Goal: Task Accomplishment & Management: Manage account settings

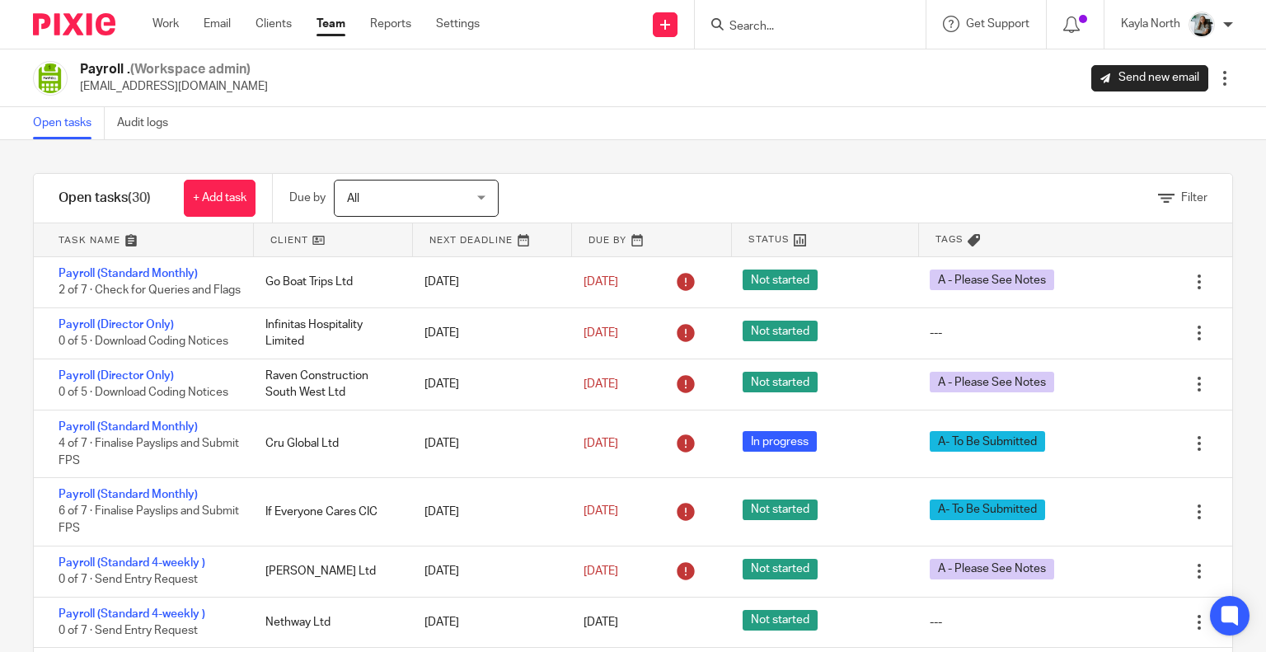
click at [64, 22] on img at bounding box center [74, 24] width 82 height 22
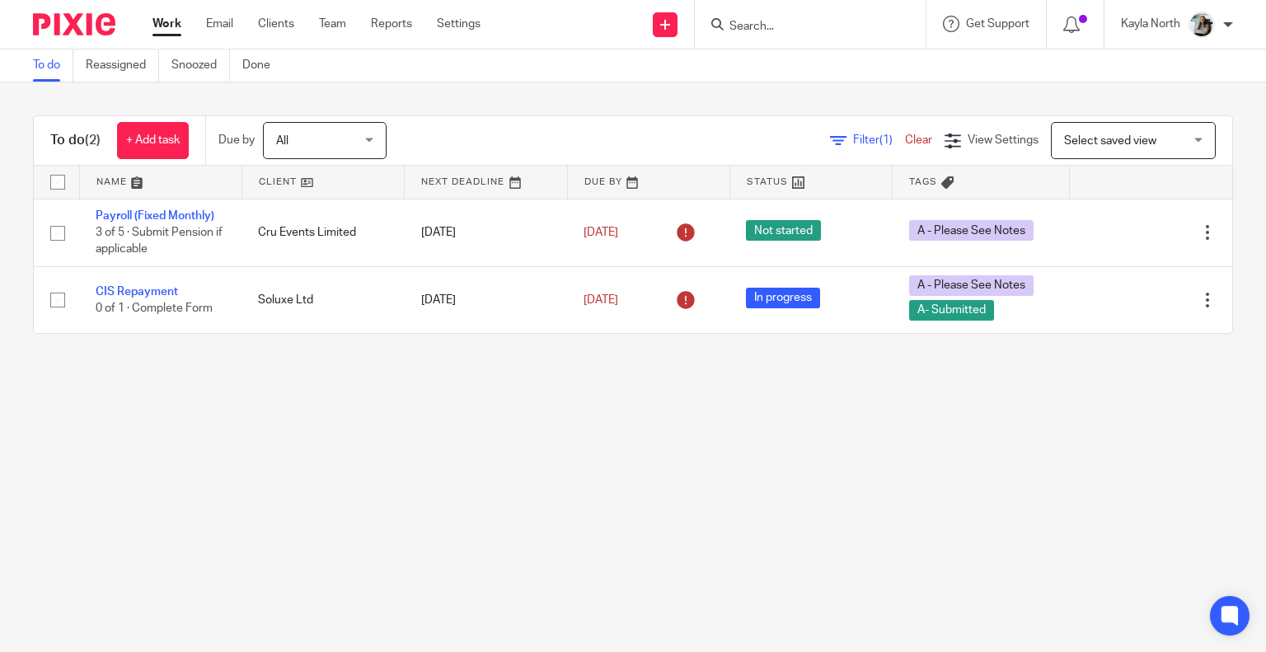
click at [779, 22] on input "Search" at bounding box center [802, 27] width 148 height 15
type input "strong"
click at [792, 59] on link at bounding box center [827, 64] width 204 height 25
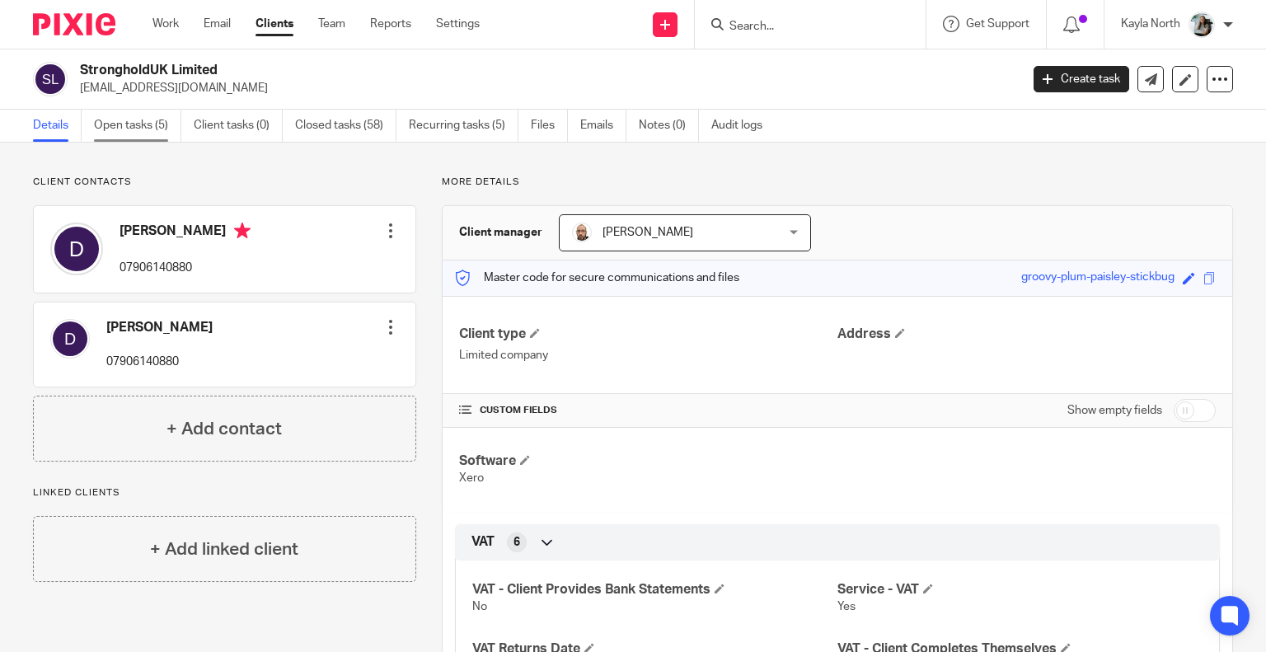
click at [152, 119] on link "Open tasks (5)" at bounding box center [137, 126] width 87 height 32
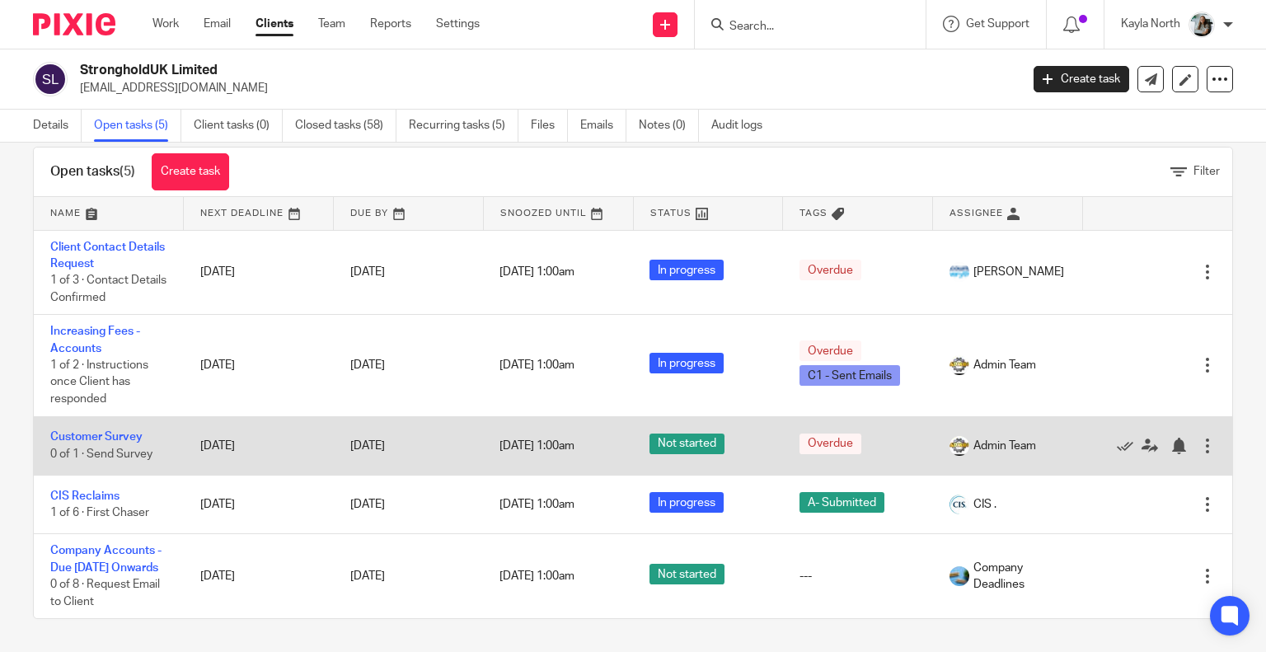
scroll to position [16, 0]
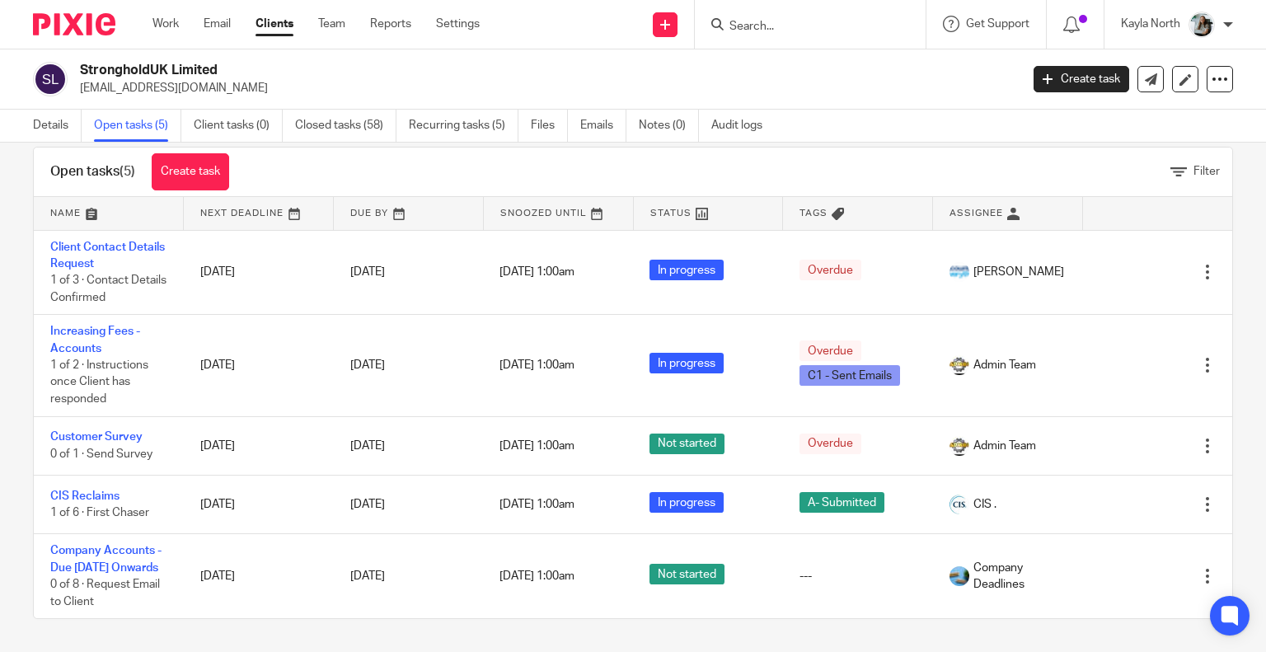
click at [63, 26] on img at bounding box center [74, 24] width 82 height 22
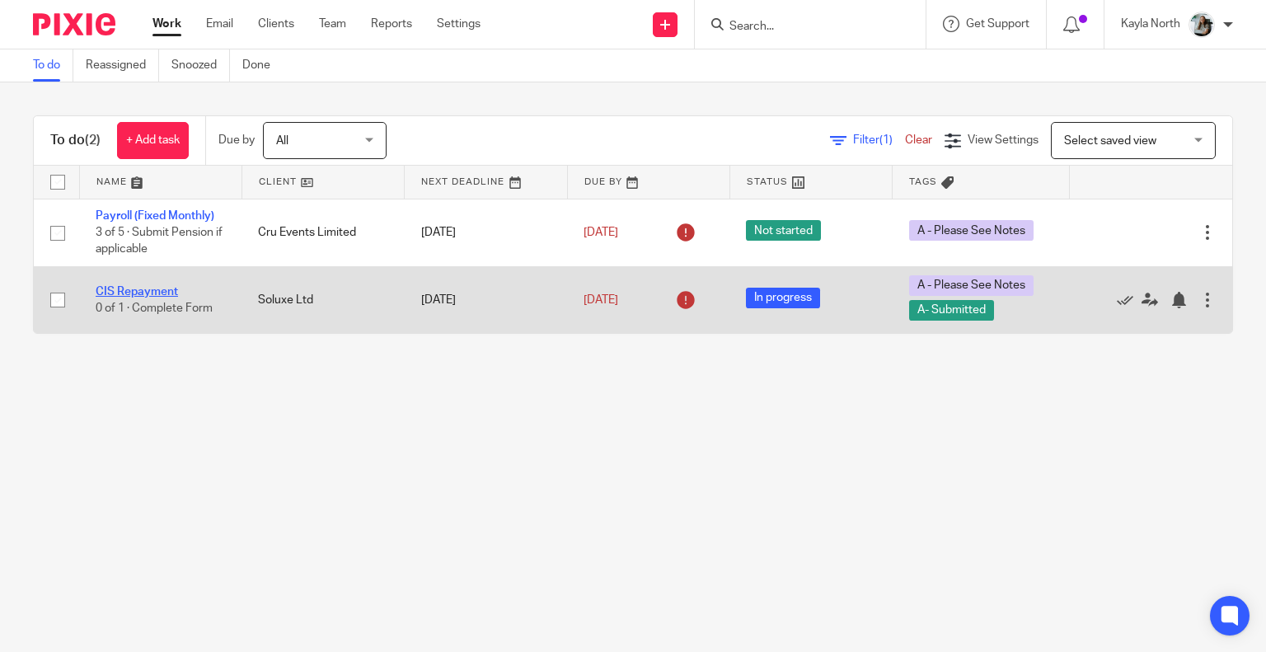
click at [143, 290] on link "CIS Repayment" at bounding box center [137, 292] width 82 height 12
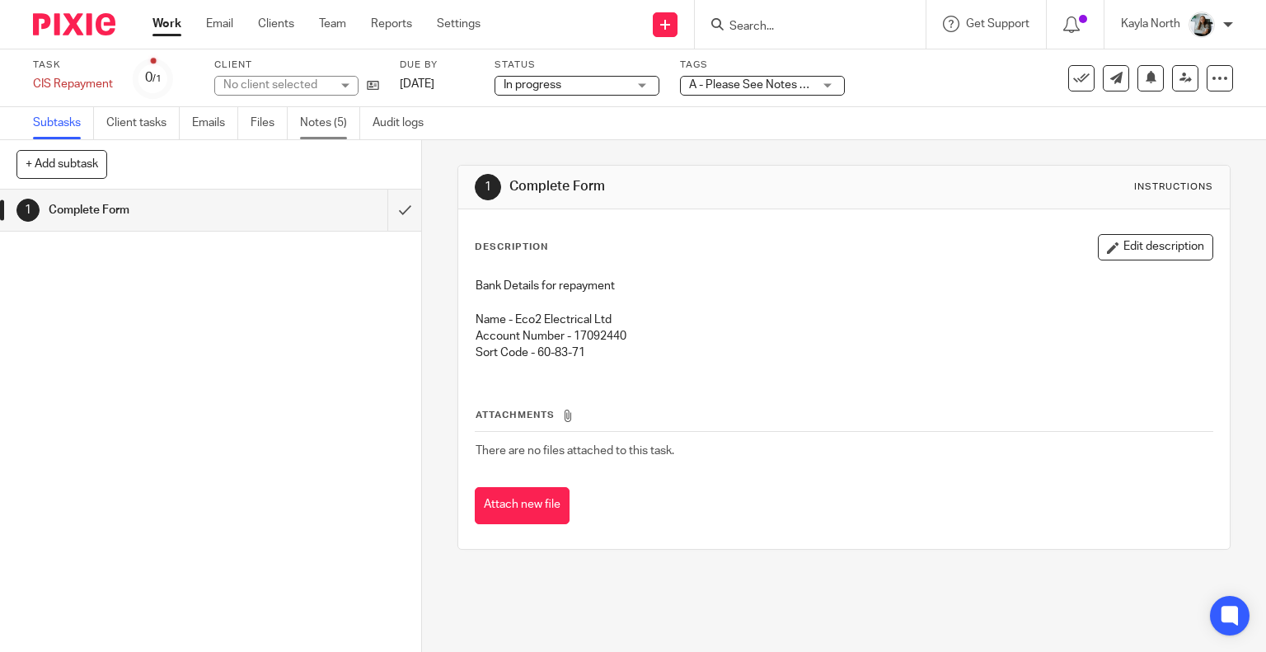
click at [331, 111] on link "Notes (5)" at bounding box center [330, 123] width 60 height 32
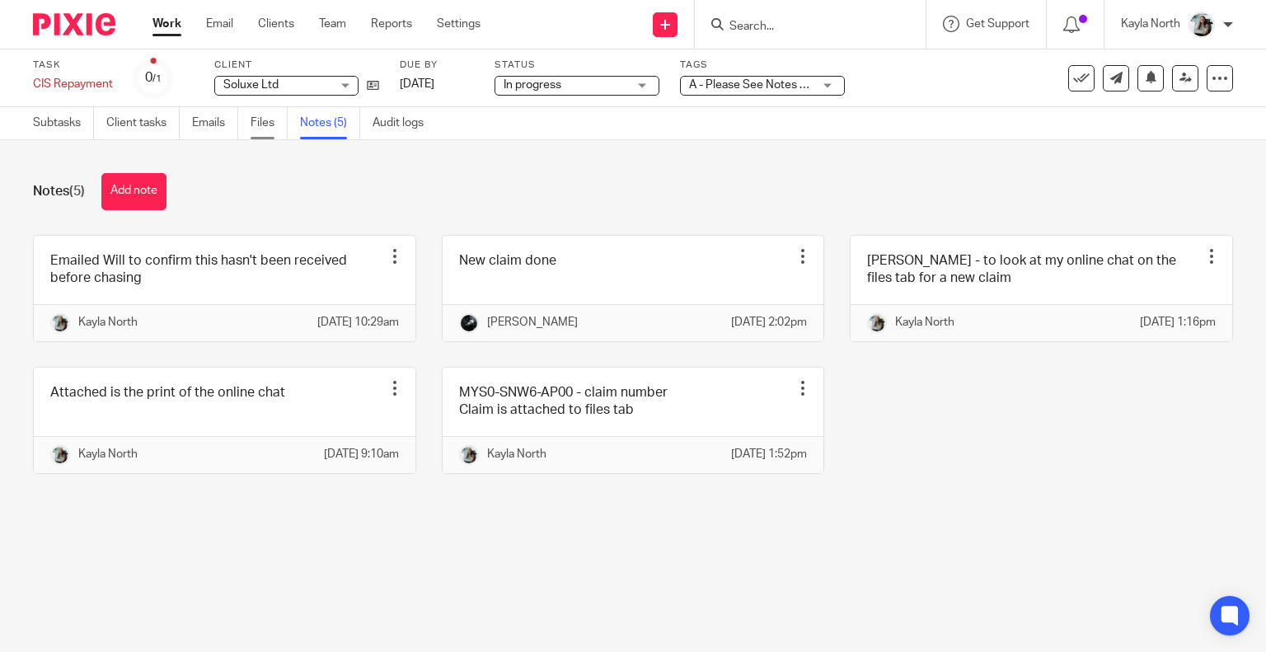
click at [271, 122] on link "Files" at bounding box center [269, 123] width 37 height 32
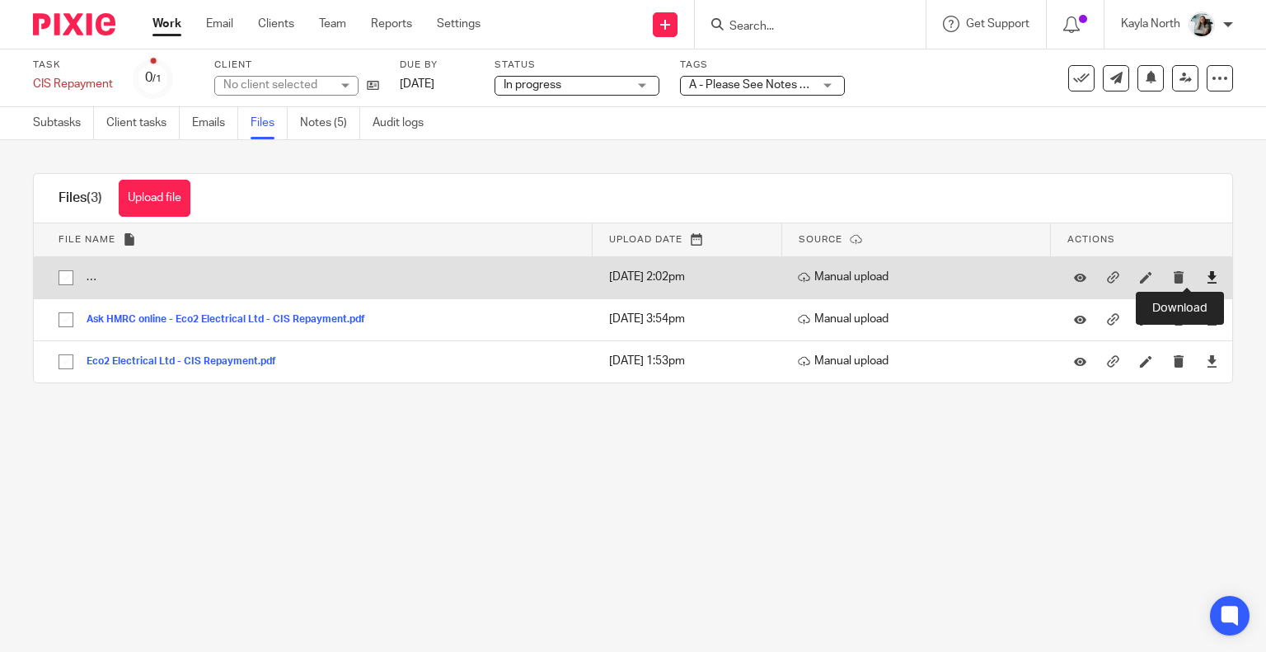
click at [1206, 279] on icon at bounding box center [1212, 277] width 12 height 12
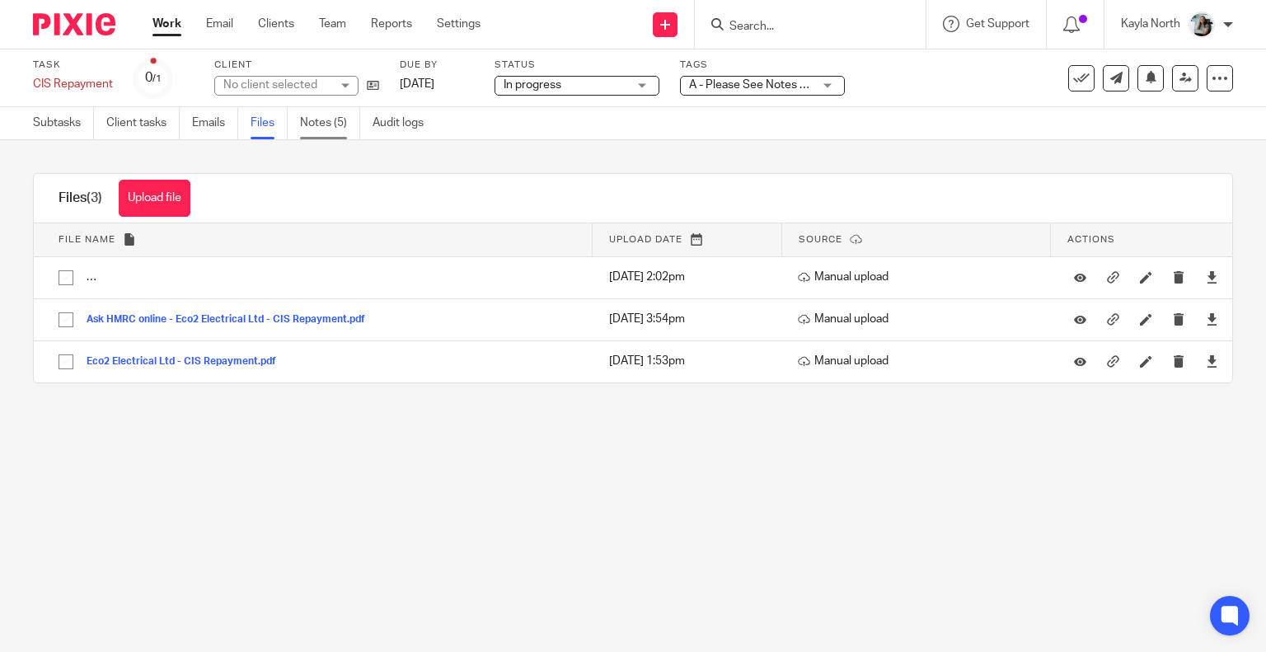
click at [322, 127] on link "Notes (5)" at bounding box center [330, 123] width 60 height 32
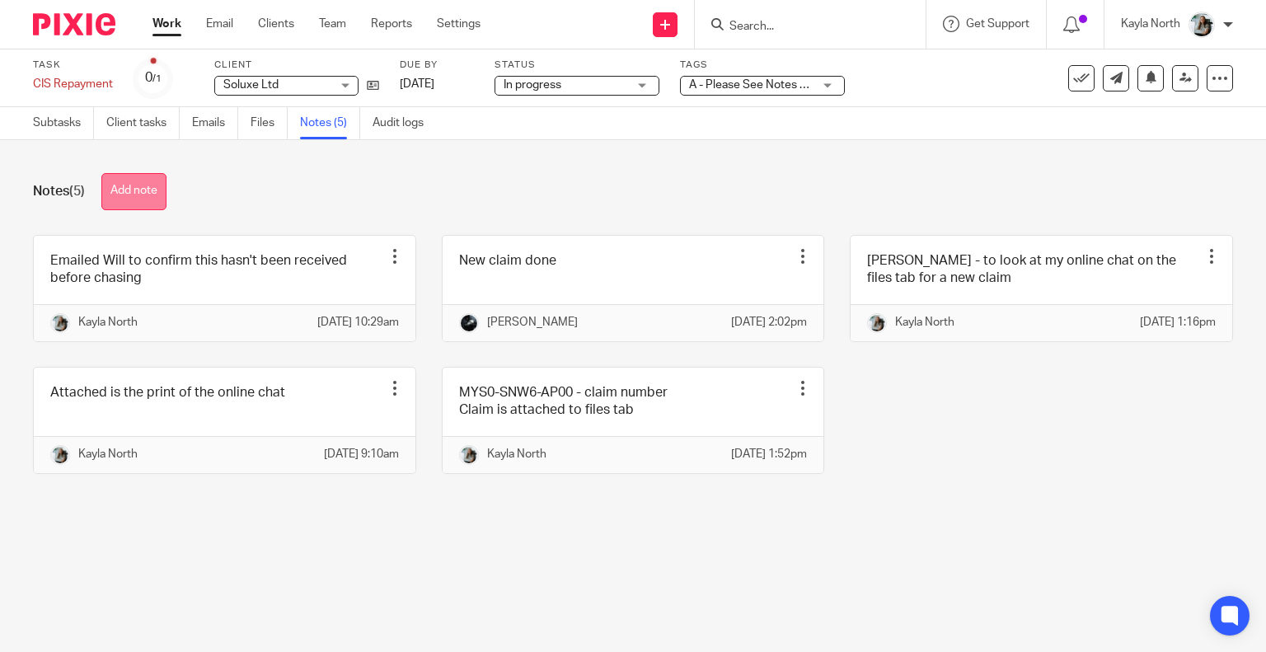
click at [141, 208] on button "Add note" at bounding box center [133, 191] width 65 height 37
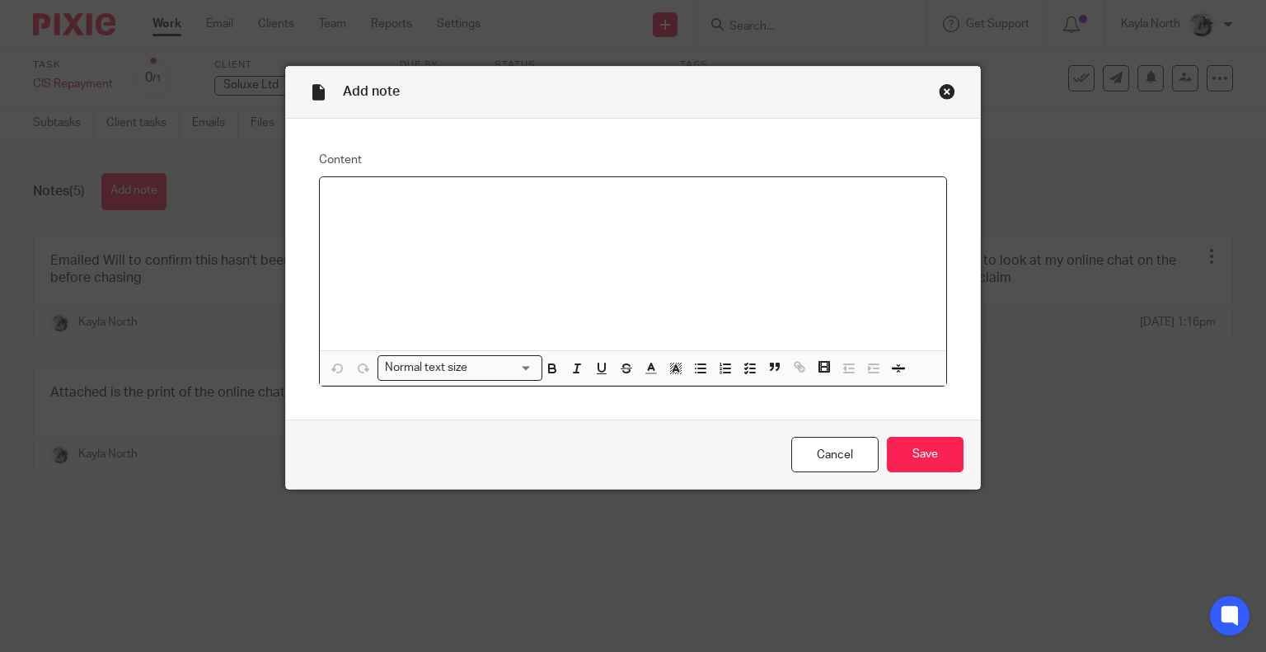
click at [390, 233] on div at bounding box center [633, 263] width 627 height 173
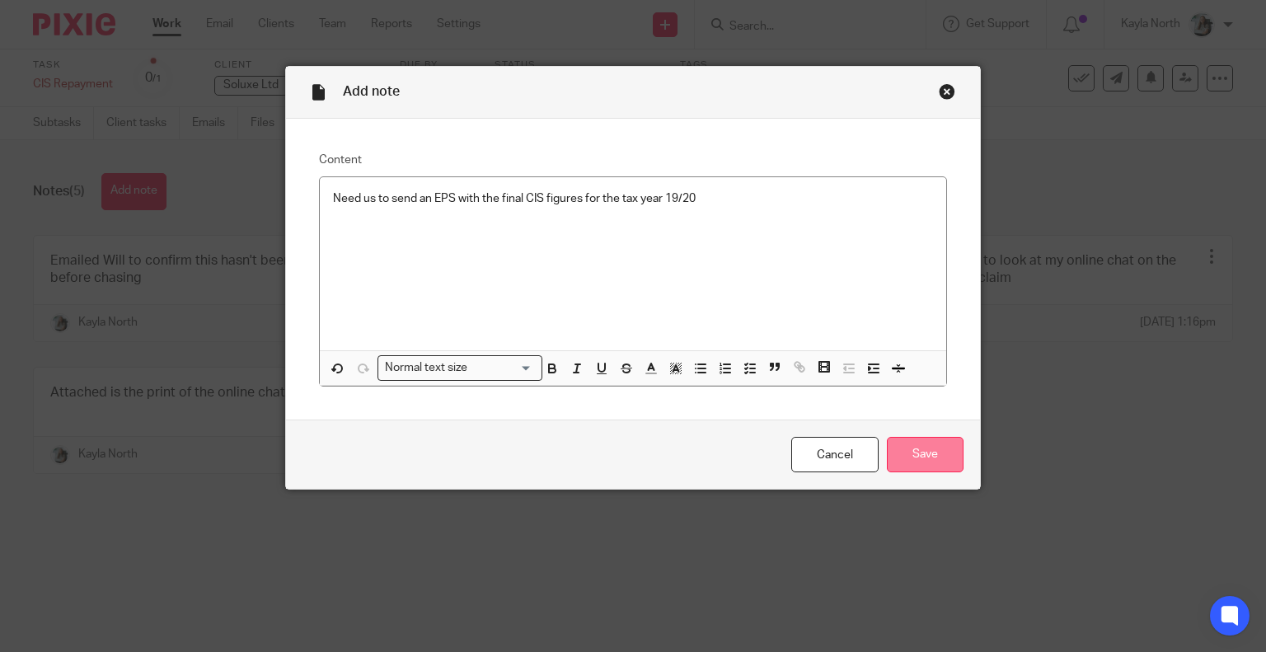
click at [919, 448] on input "Save" at bounding box center [925, 454] width 77 height 35
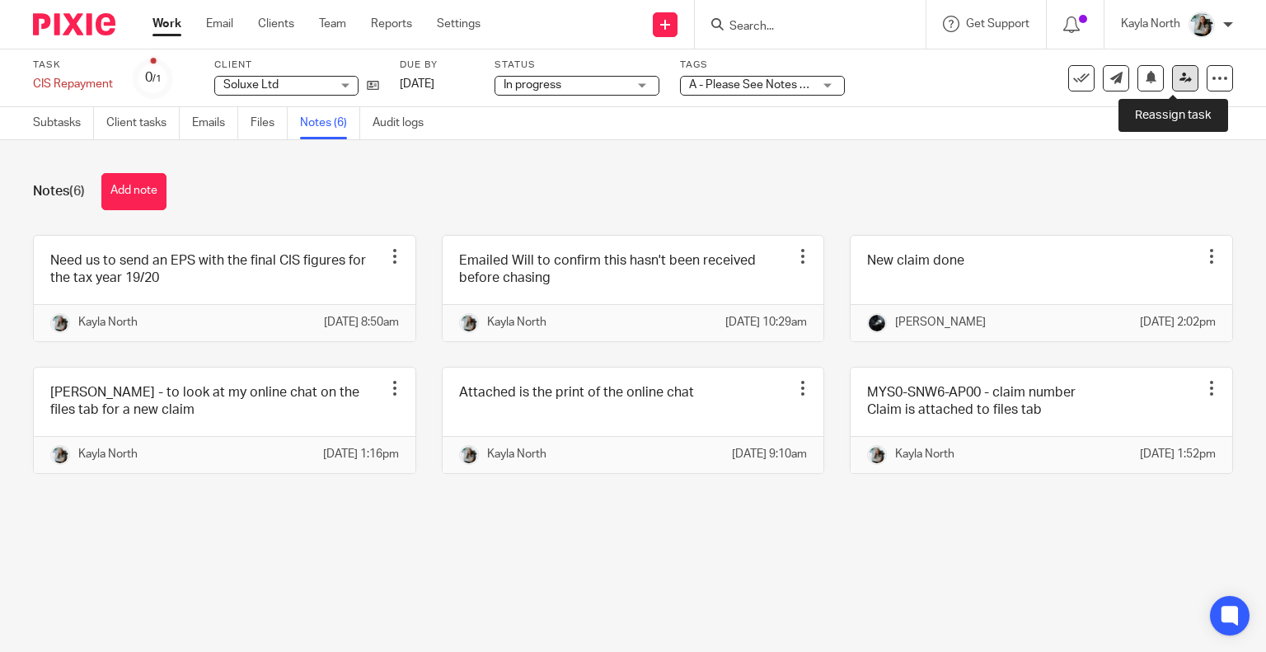
click at [1180, 82] on icon at bounding box center [1186, 78] width 12 height 12
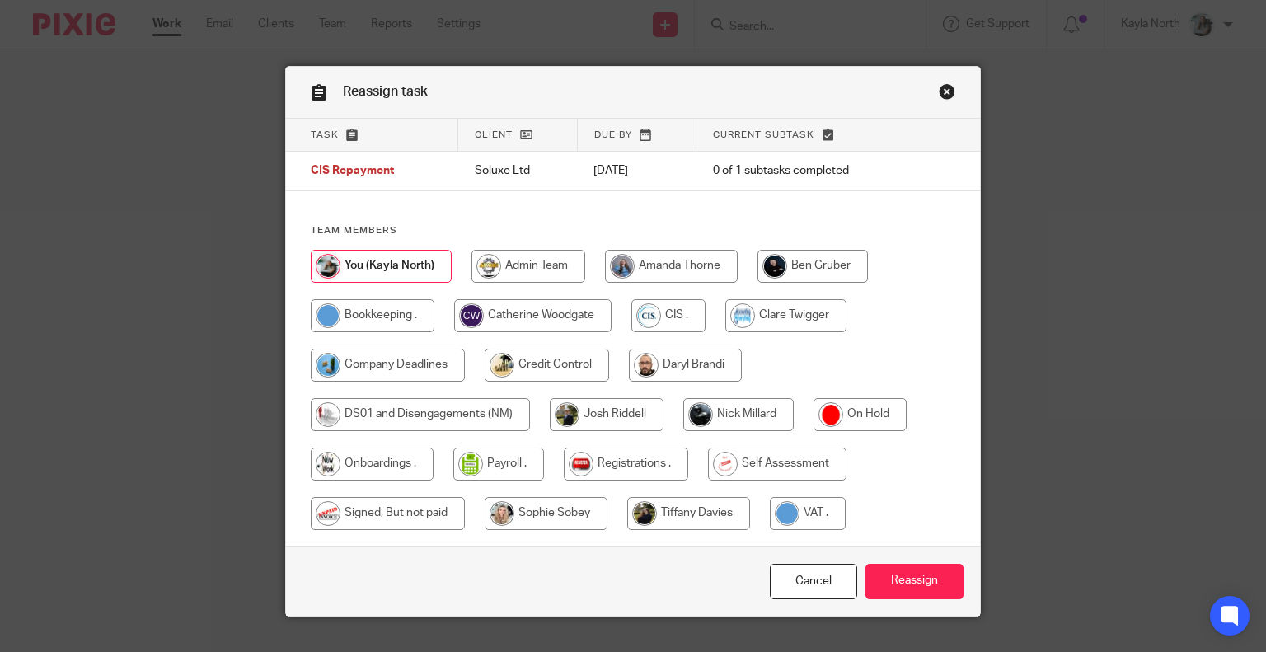
click at [941, 92] on link "Close this dialog window" at bounding box center [947, 94] width 16 height 22
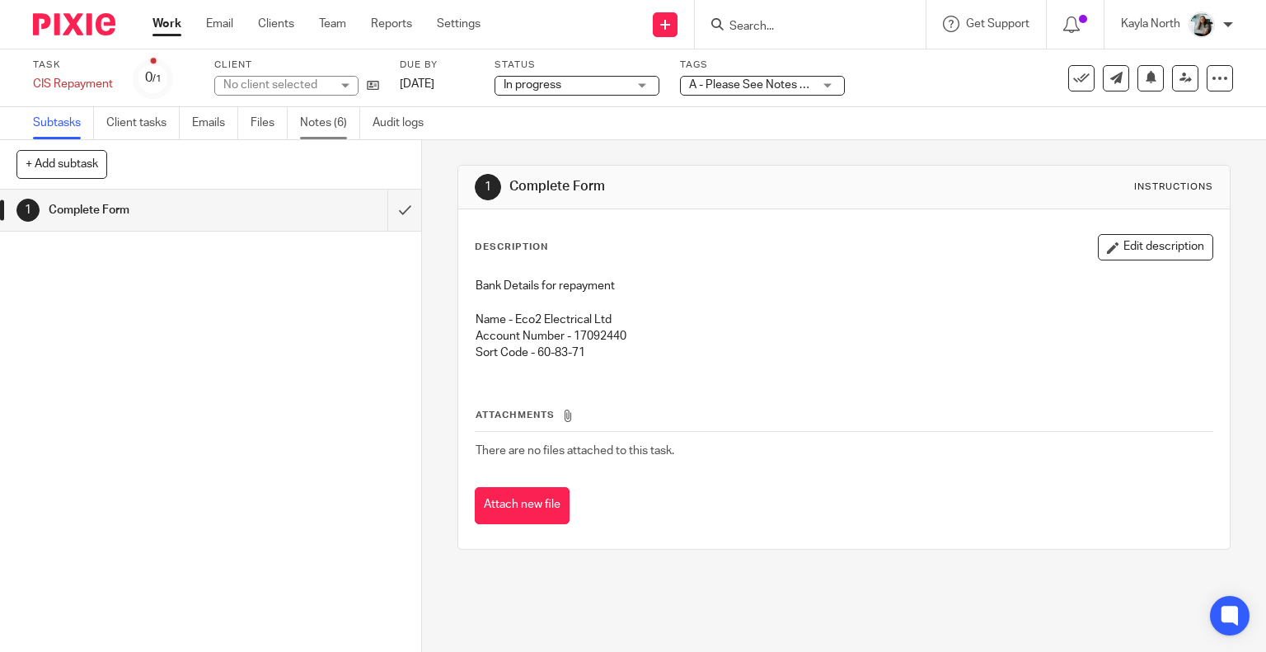
click at [313, 125] on link "Notes (6)" at bounding box center [330, 123] width 60 height 32
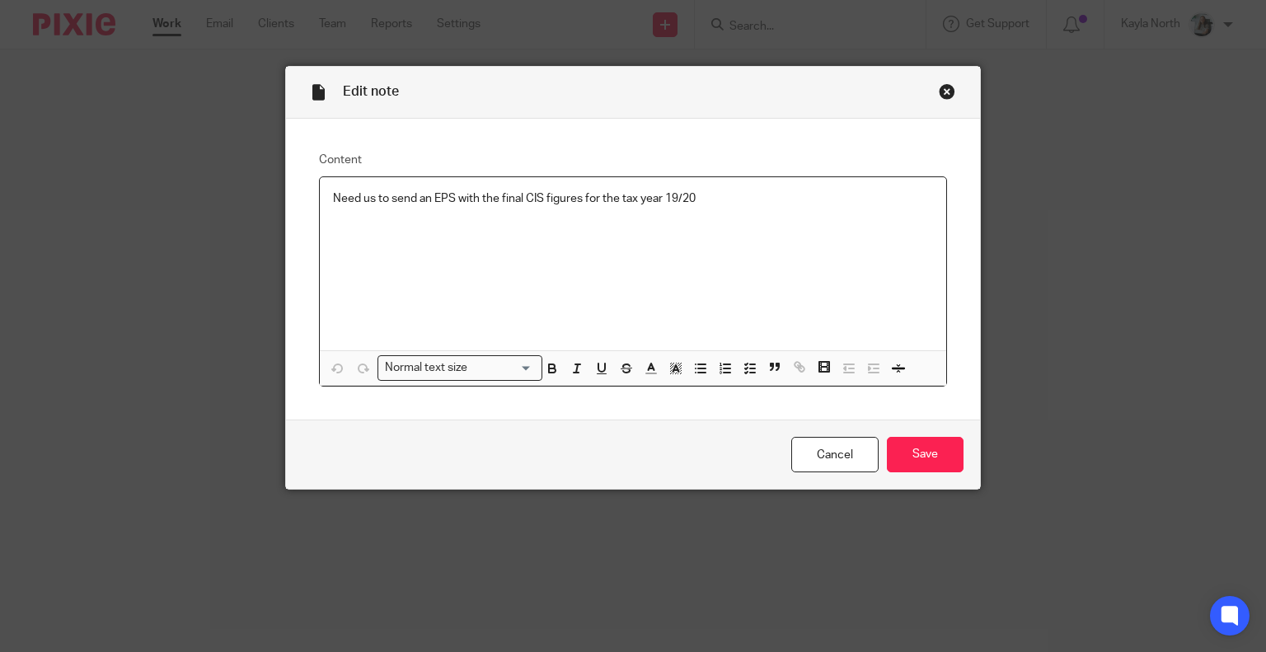
click at [732, 195] on p "Need us to send an EPS with the final CIS figures for the tax year 19/20" at bounding box center [633, 198] width 601 height 16
click at [938, 458] on input "Save" at bounding box center [925, 454] width 77 height 35
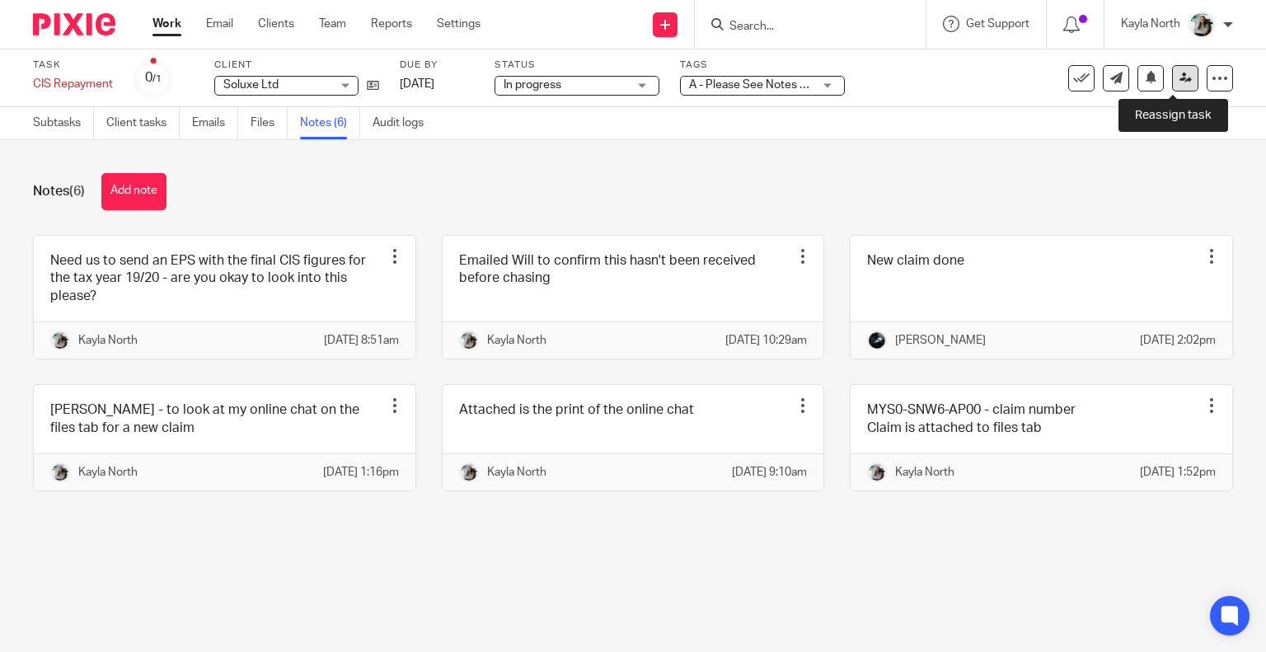
click at [1172, 83] on link at bounding box center [1185, 78] width 26 height 26
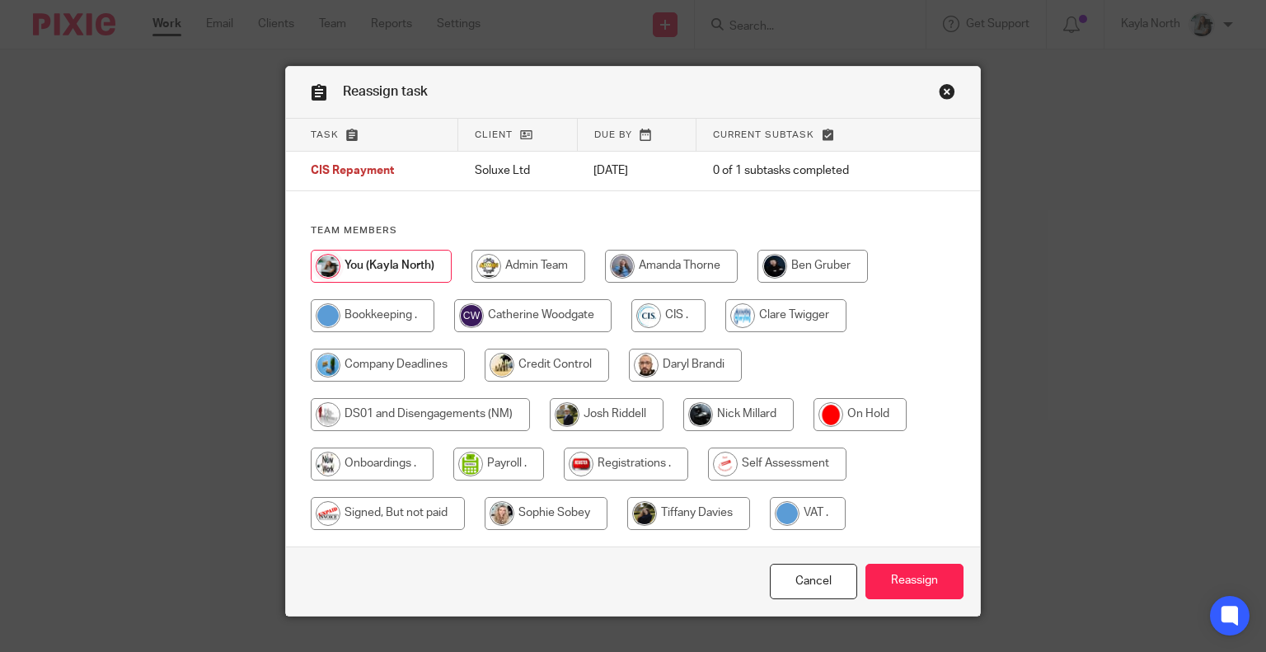
click at [726, 402] on input "radio" at bounding box center [739, 414] width 110 height 33
radio input "true"
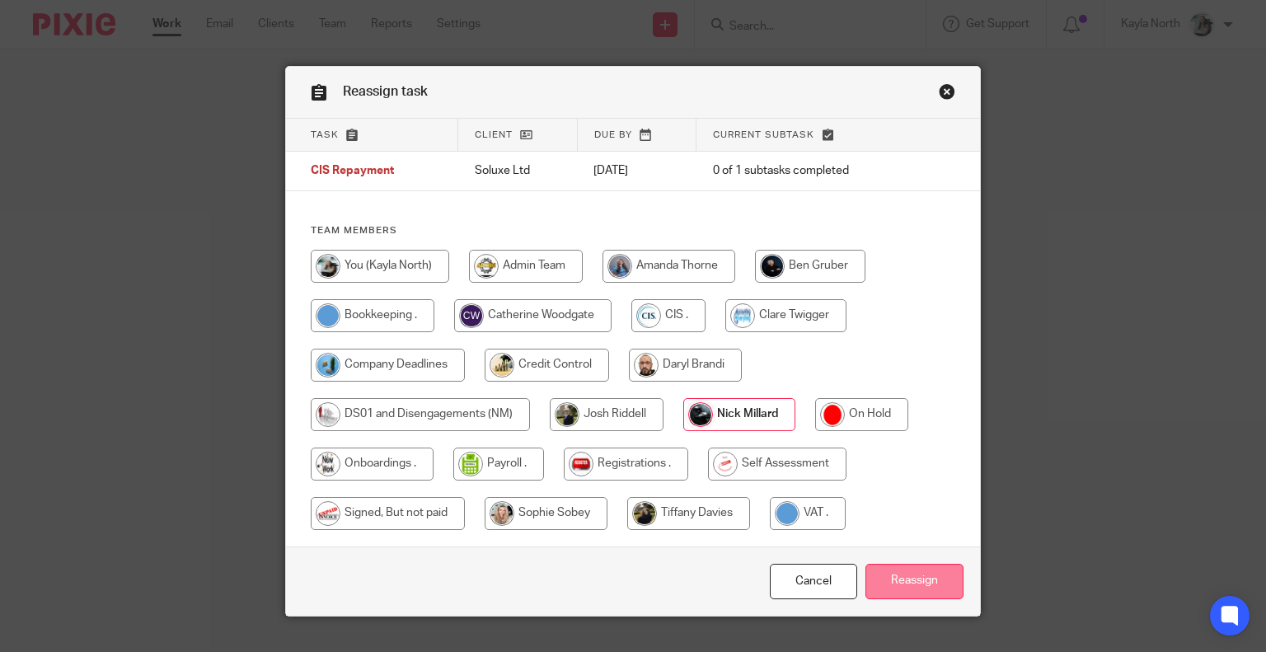
click at [930, 586] on input "Reassign" at bounding box center [915, 581] width 98 height 35
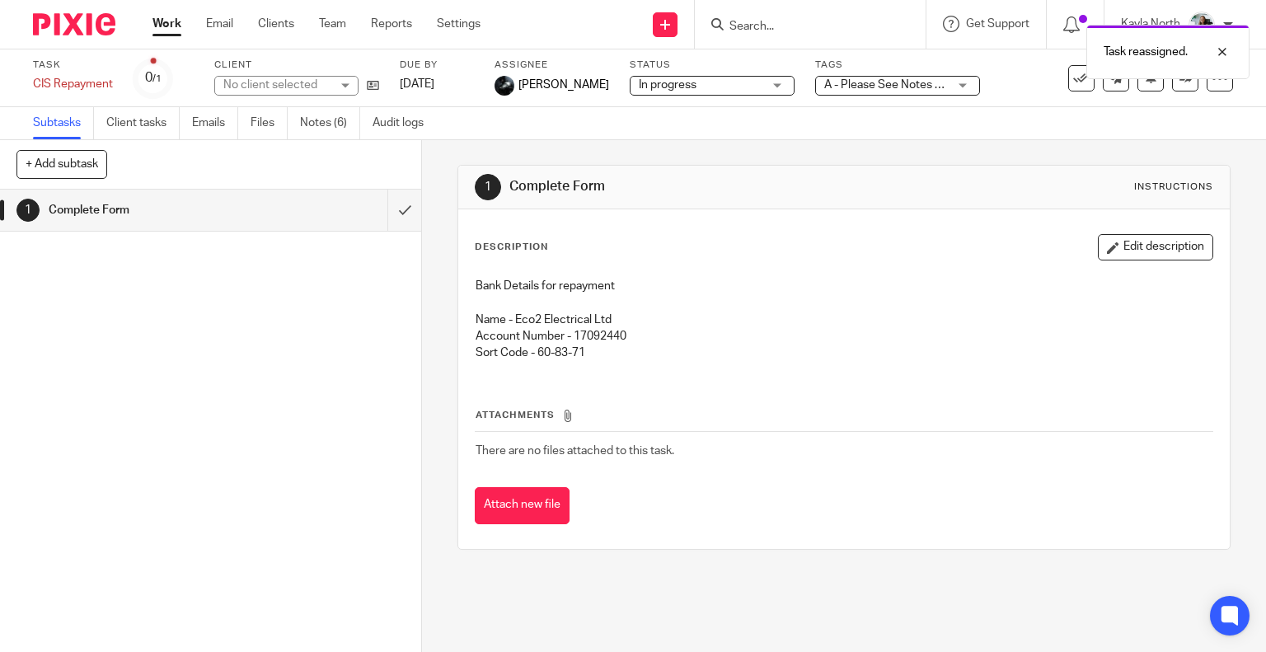
click at [722, 26] on div "Task reassigned." at bounding box center [941, 47] width 617 height 63
click at [739, 26] on div "Task reassigned." at bounding box center [941, 47] width 617 height 63
click at [755, 22] on div "Task reassigned." at bounding box center [941, 47] width 617 height 63
click at [1228, 54] on div at bounding box center [1210, 52] width 45 height 20
click at [752, 20] on input "Search" at bounding box center [802, 27] width 148 height 15
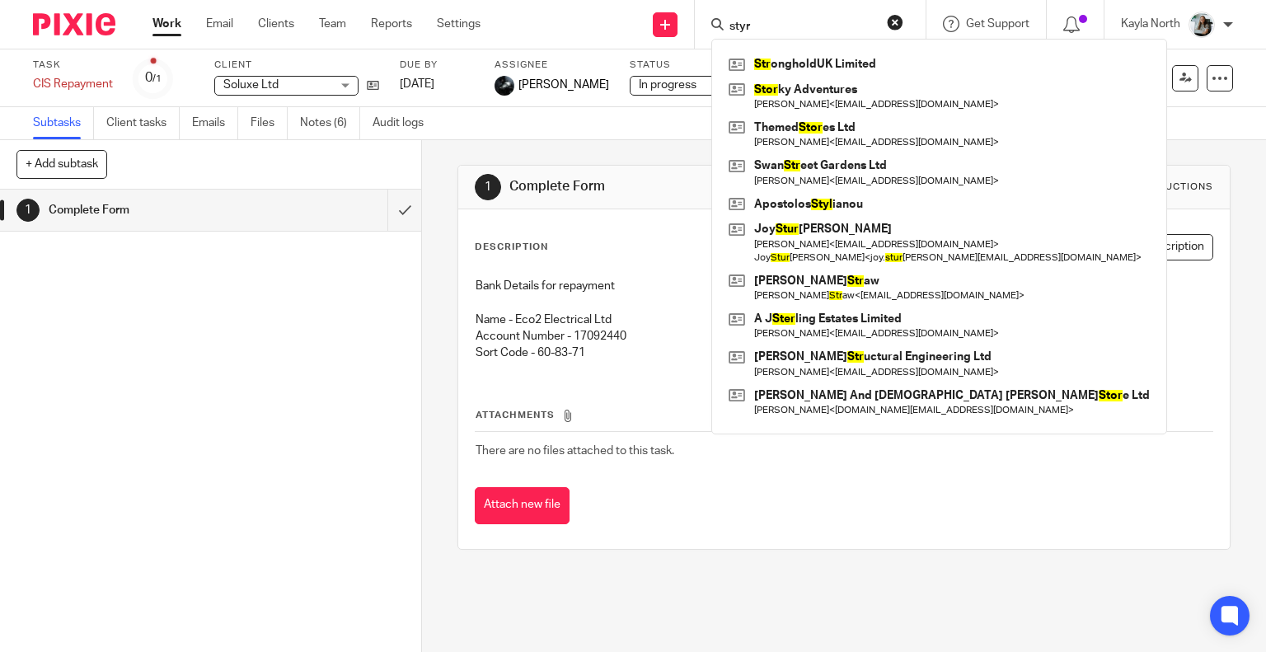
click at [747, 26] on input "styr" at bounding box center [802, 27] width 148 height 15
type input "styr"
click at [772, 52] on link at bounding box center [940, 64] width 430 height 25
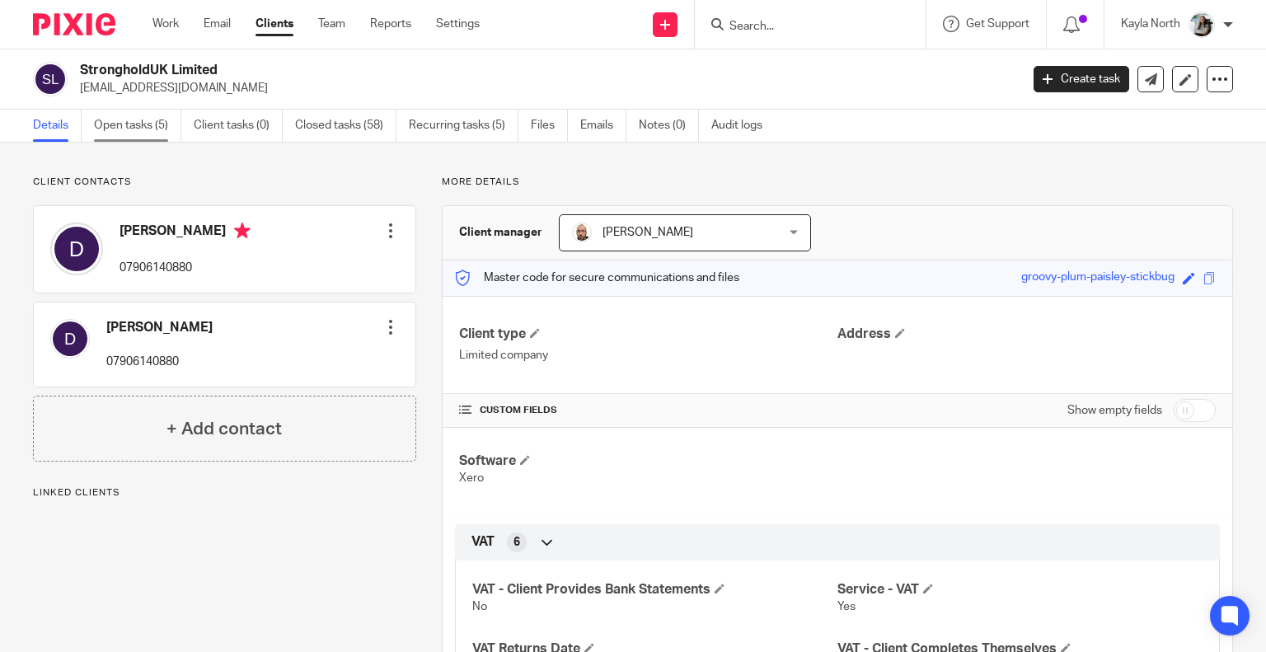
click at [135, 125] on link "Open tasks (5)" at bounding box center [137, 126] width 87 height 32
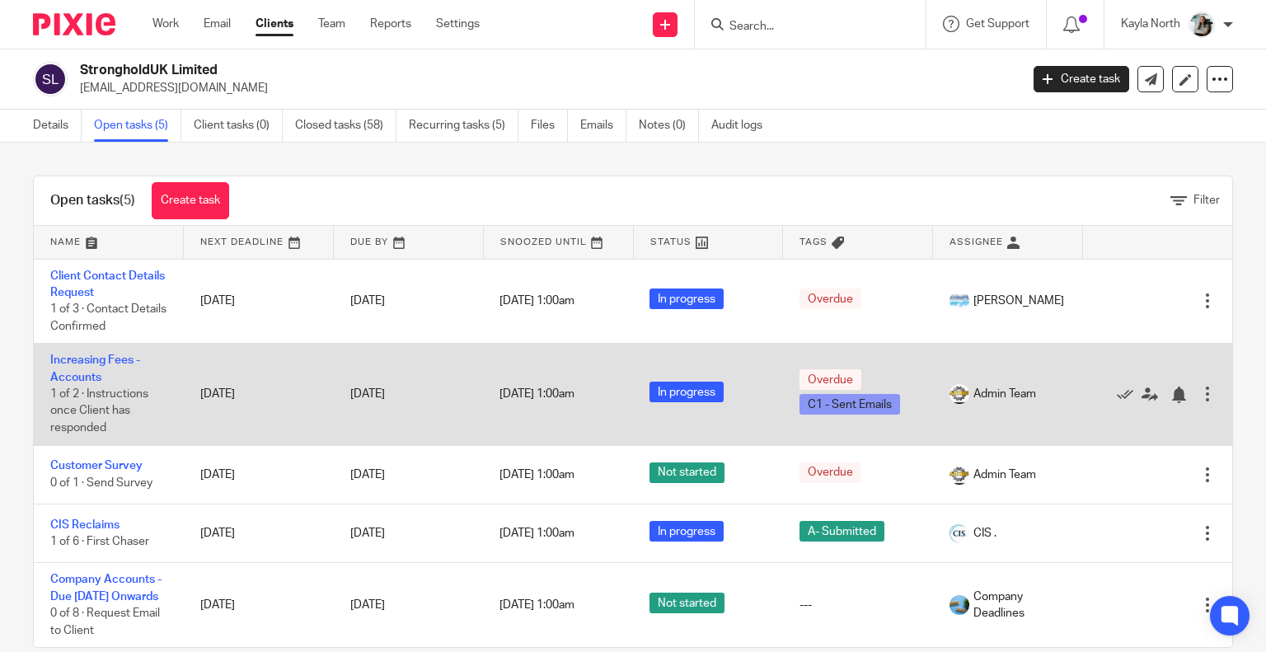
scroll to position [16, 0]
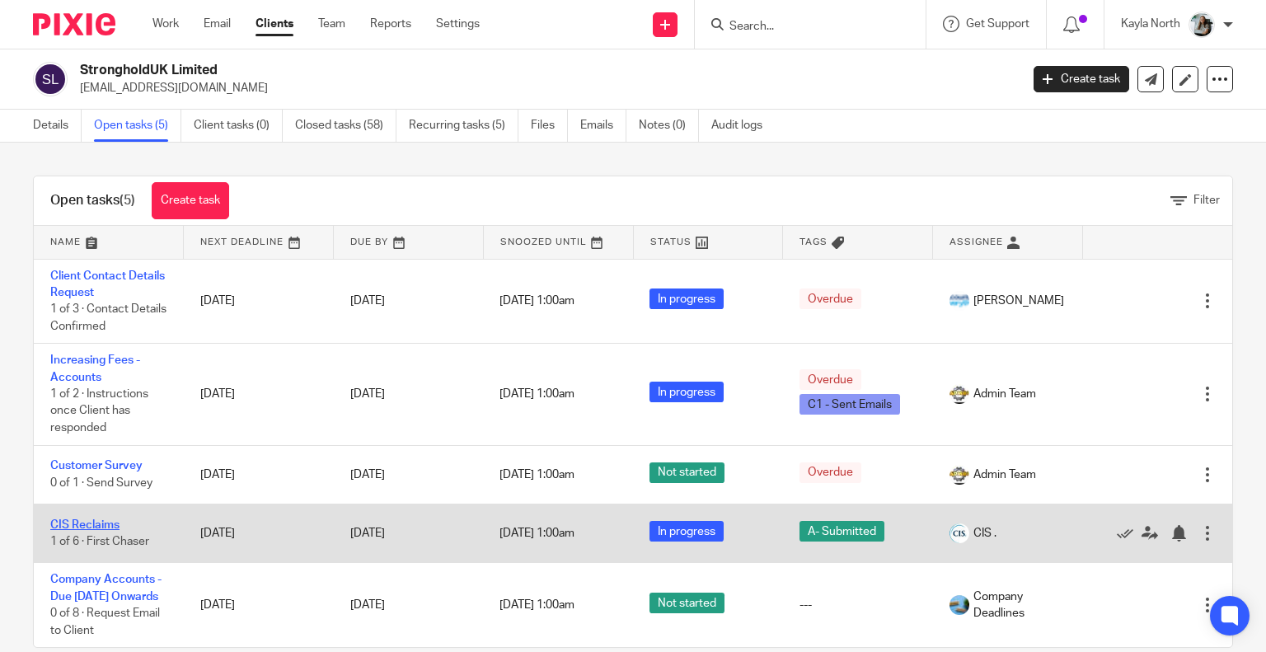
click at [111, 519] on link "CIS Reclaims" at bounding box center [84, 525] width 69 height 12
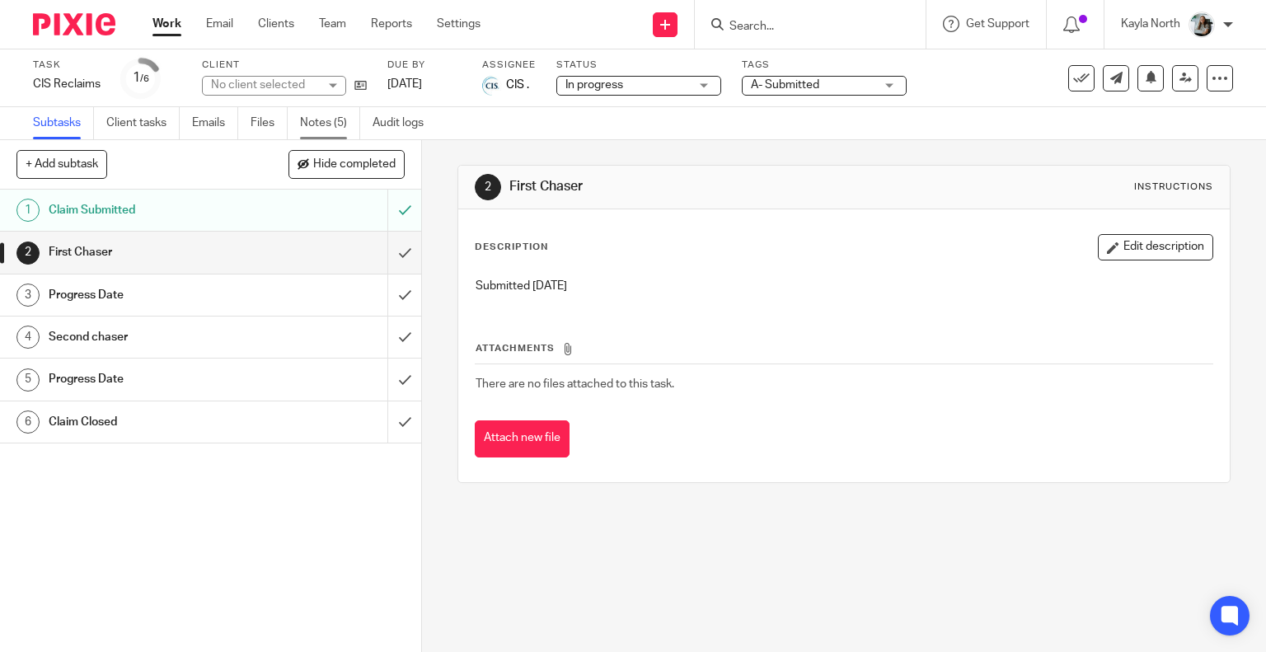
click at [338, 130] on link "Notes (5)" at bounding box center [330, 123] width 60 height 32
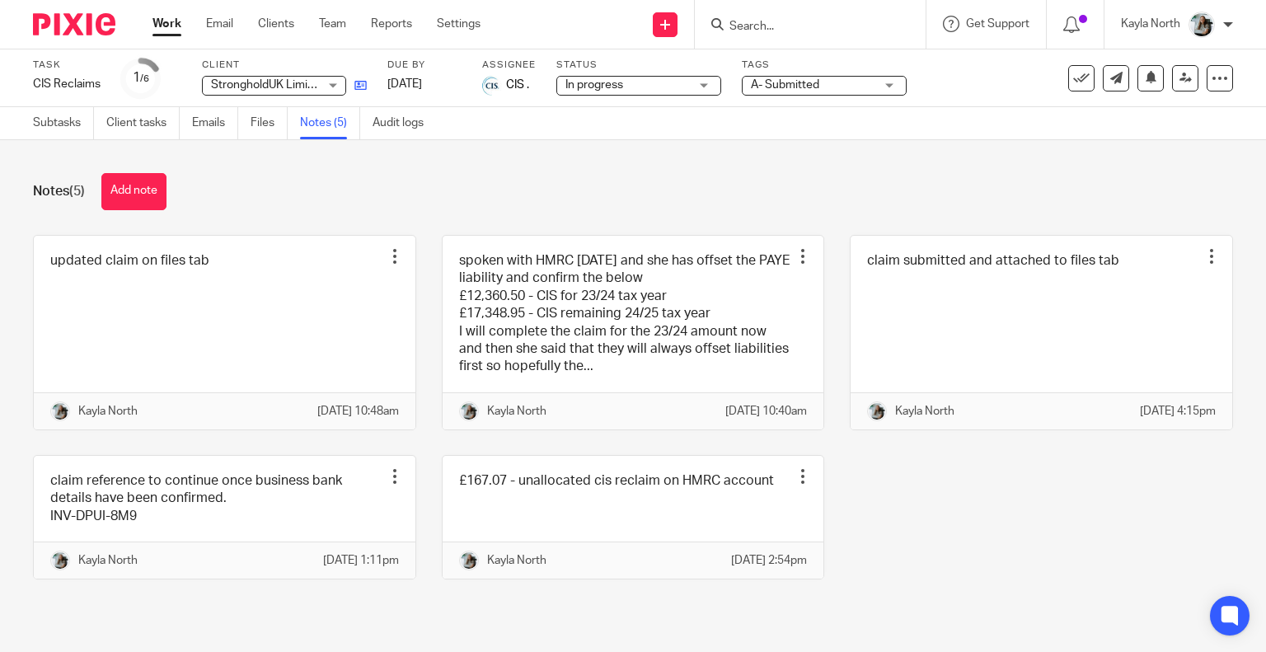
click at [355, 88] on icon at bounding box center [361, 85] width 12 height 12
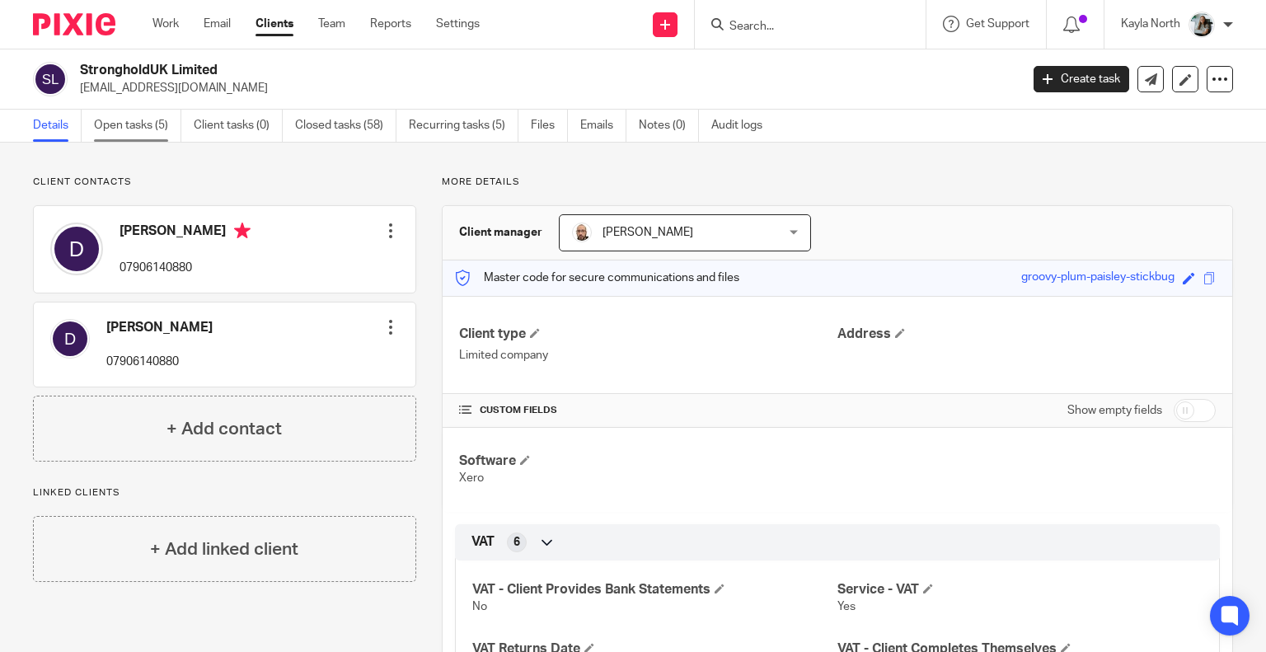
click at [140, 133] on link "Open tasks (5)" at bounding box center [137, 126] width 87 height 32
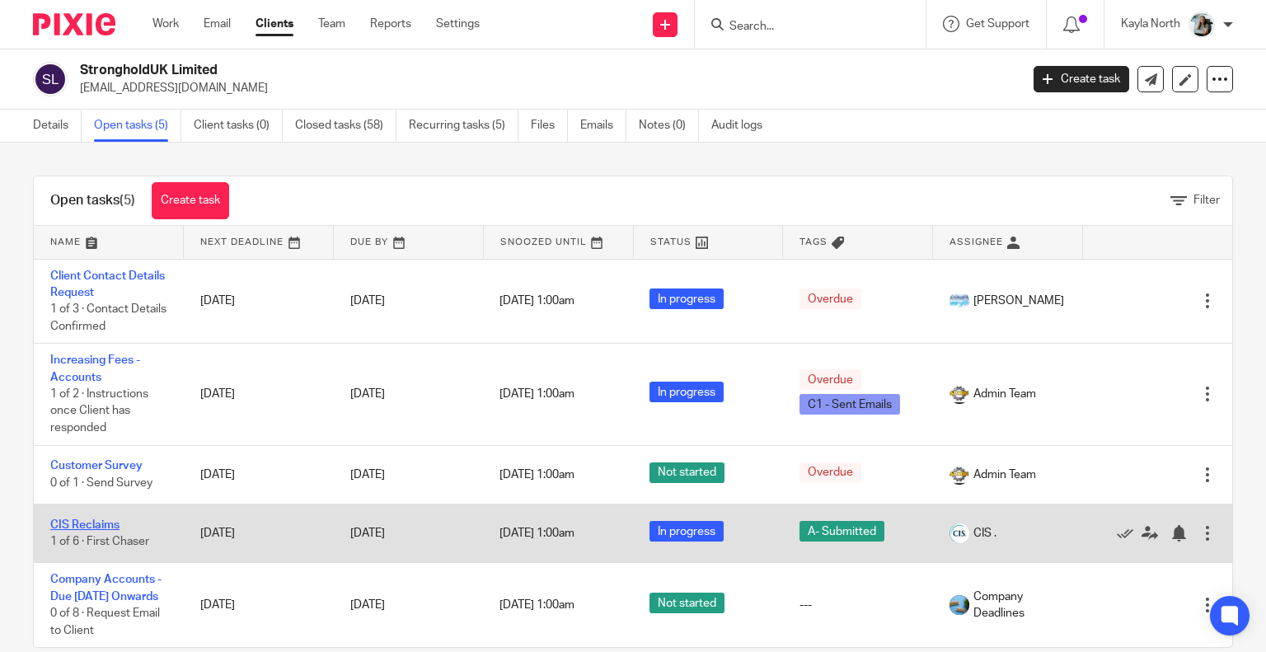
click at [103, 526] on link "CIS Reclaims" at bounding box center [84, 525] width 69 height 12
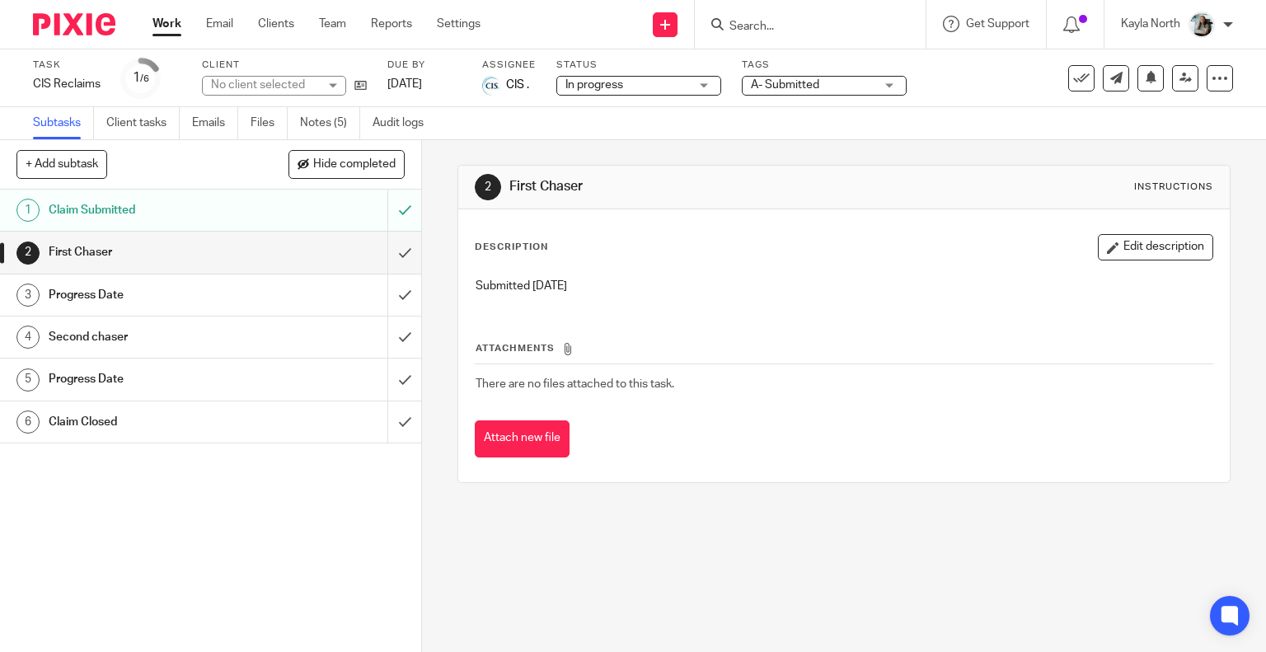
click at [283, 121] on link "Files" at bounding box center [269, 123] width 37 height 32
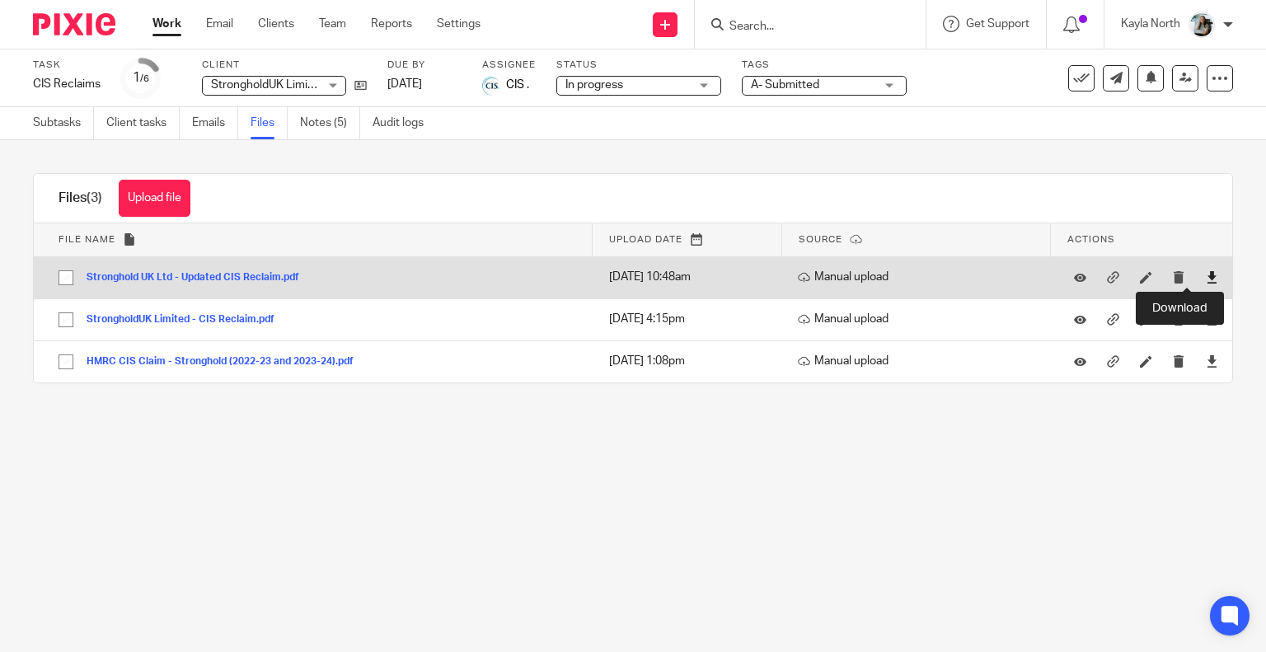
click at [1206, 272] on icon at bounding box center [1212, 277] width 12 height 12
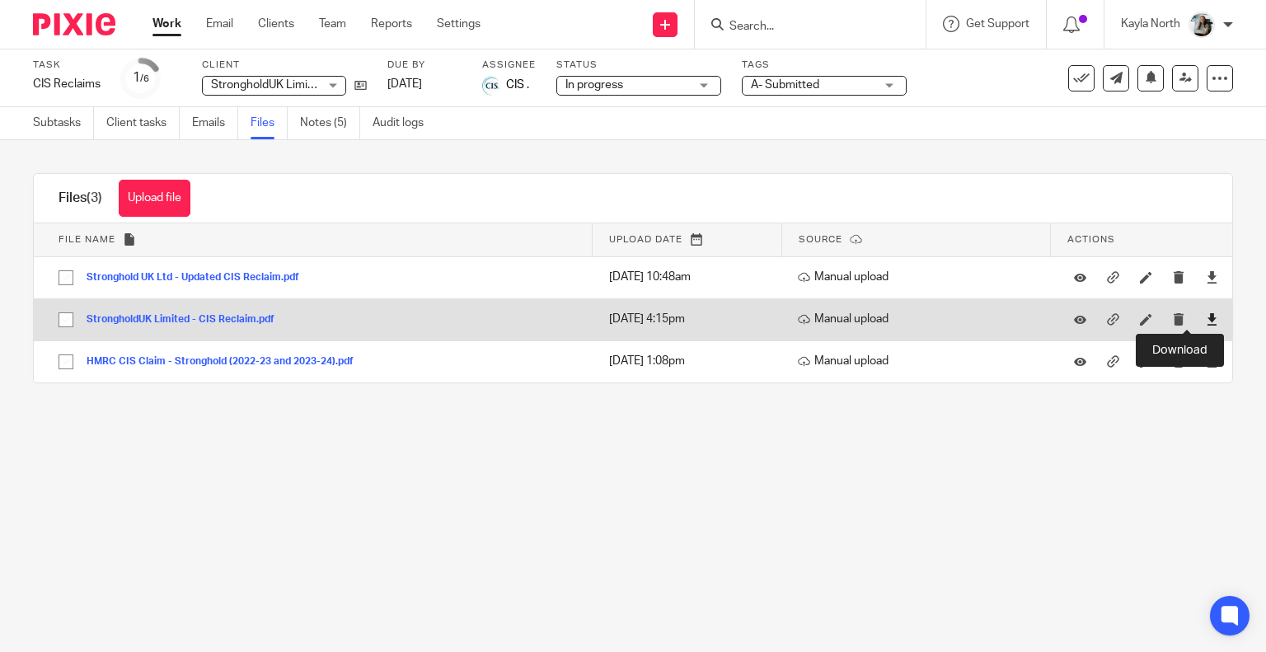
click at [1206, 317] on icon at bounding box center [1212, 319] width 12 height 12
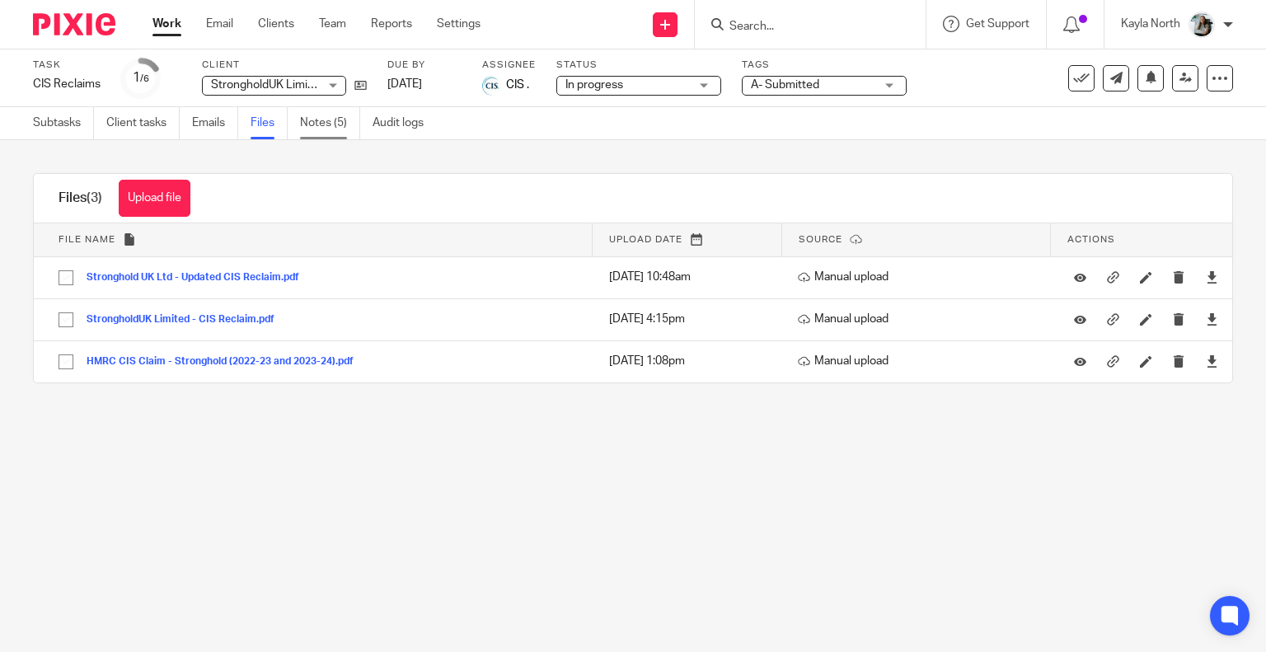
click at [322, 130] on link "Notes (5)" at bounding box center [330, 123] width 60 height 32
click at [65, 18] on img at bounding box center [74, 24] width 82 height 22
